Goal: Information Seeking & Learning: Understand process/instructions

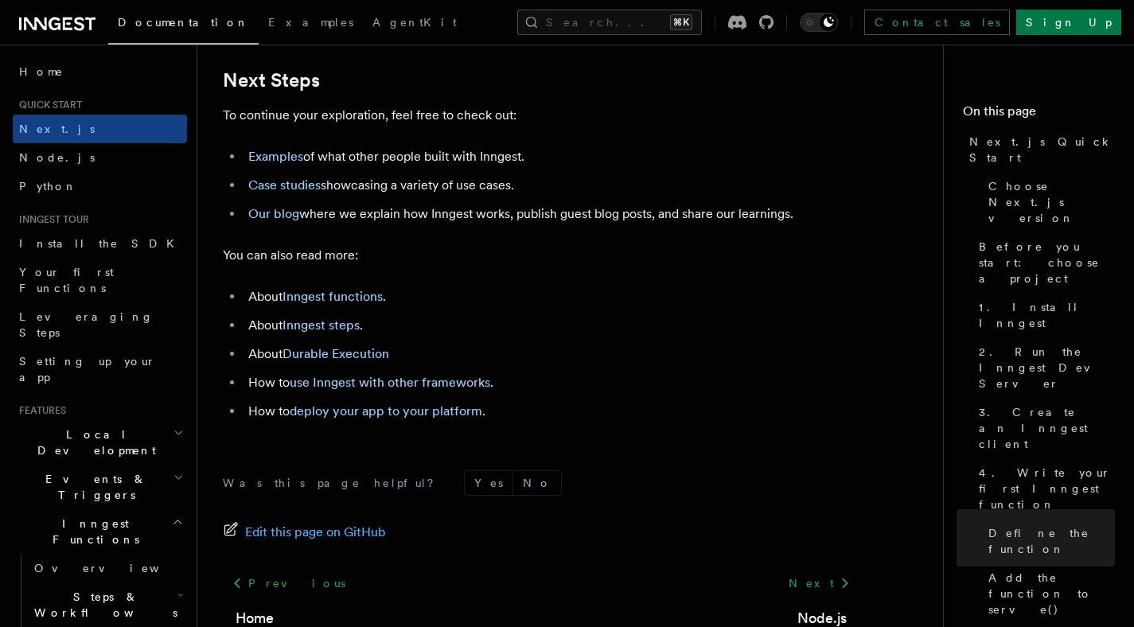
scroll to position [10054, 0]
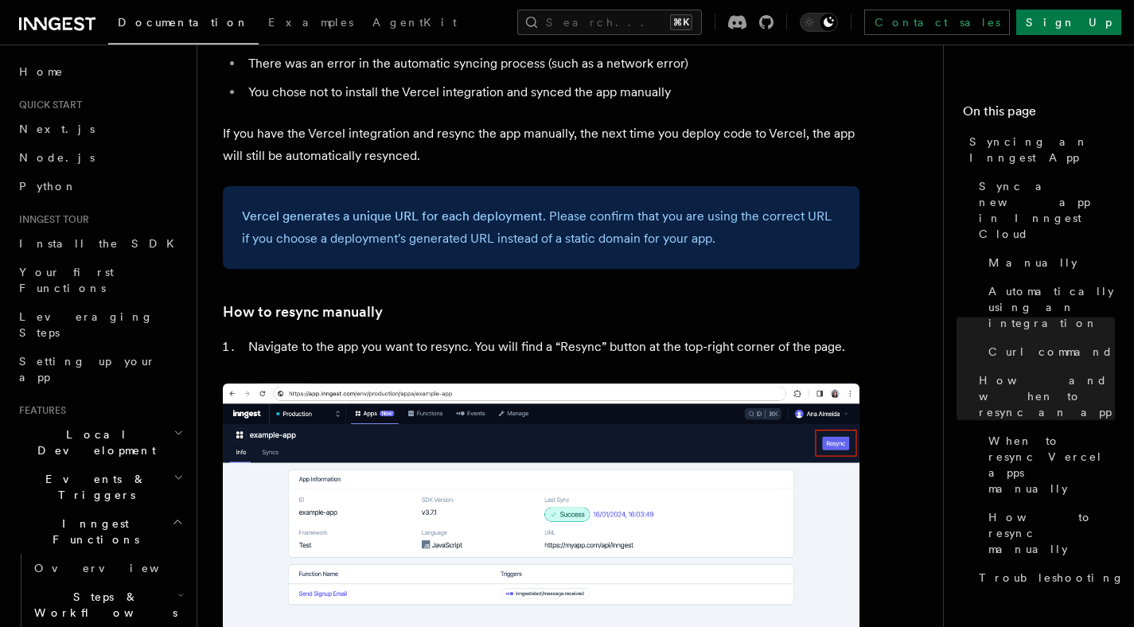
scroll to position [3209, 0]
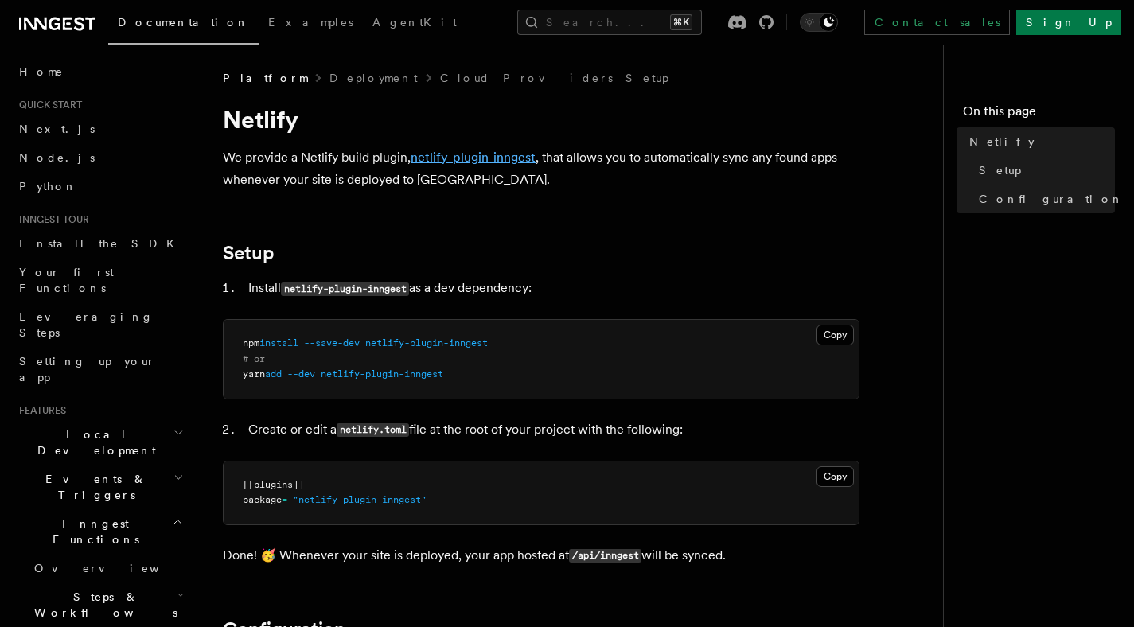
click at [489, 154] on link "netlify-plugin-inngest" at bounding box center [473, 157] width 125 height 15
